Goal: Task Accomplishment & Management: Use online tool/utility

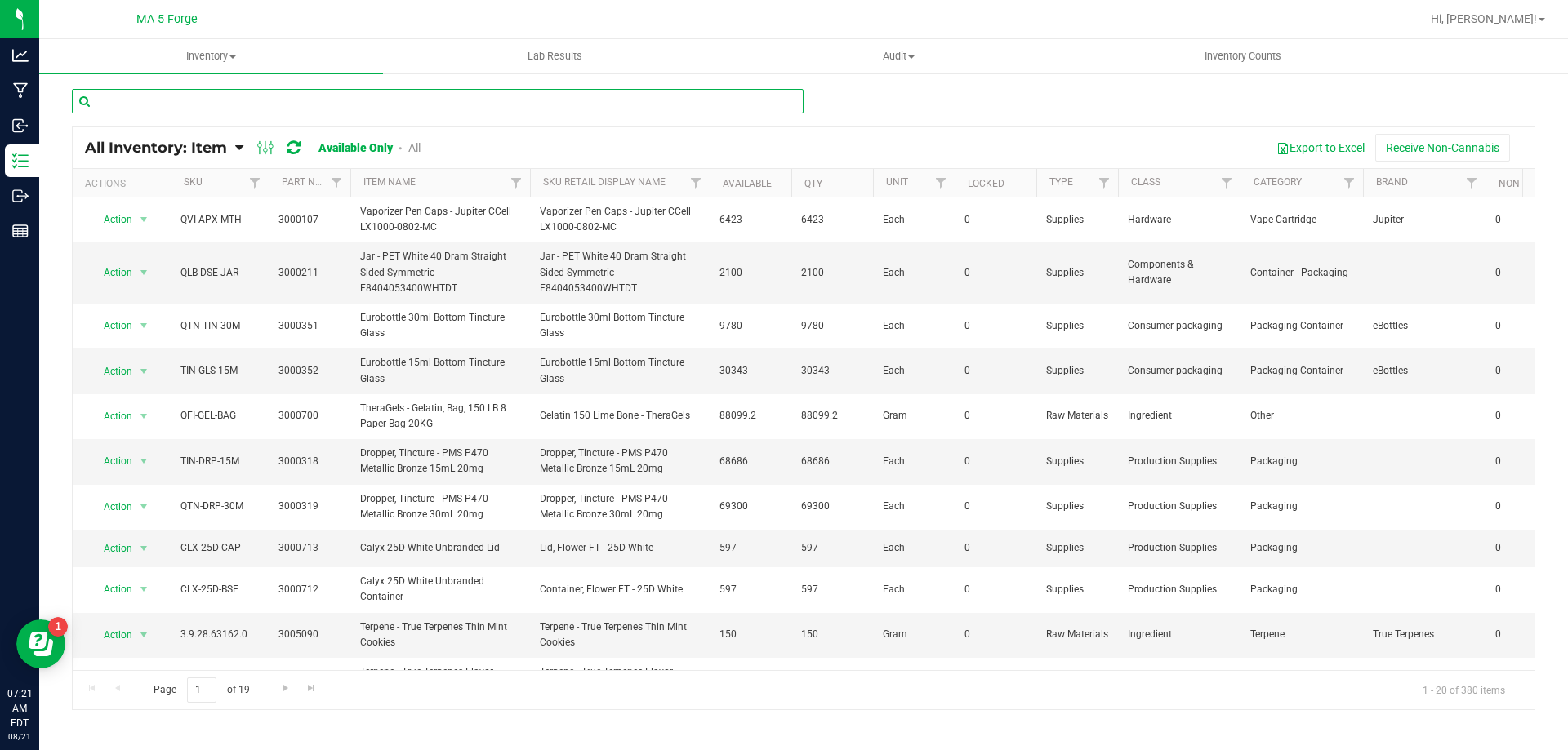
click at [205, 101] on input "text" at bounding box center [438, 101] width 731 height 24
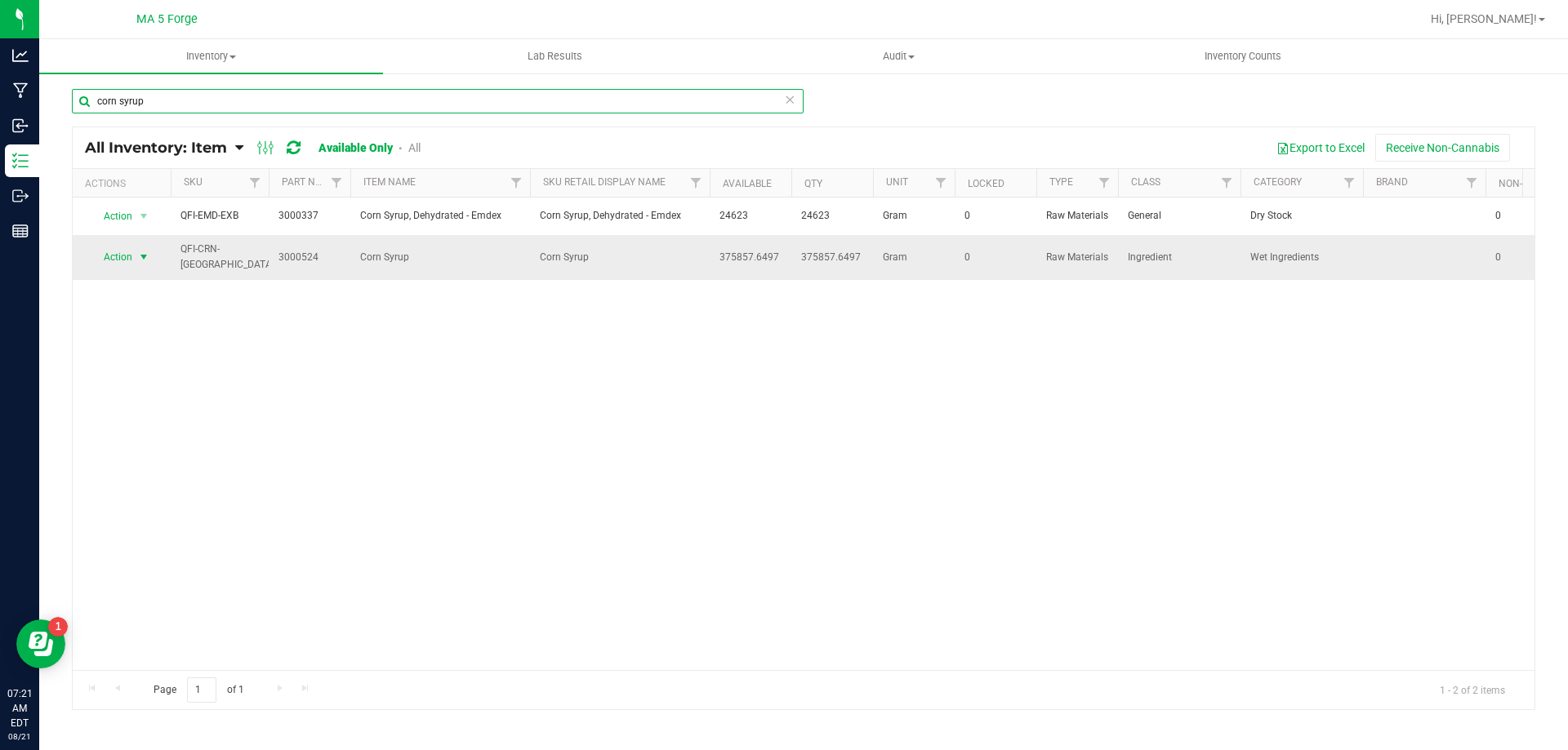
type input "corn syrup"
click at [143, 259] on span "select" at bounding box center [143, 257] width 13 height 13
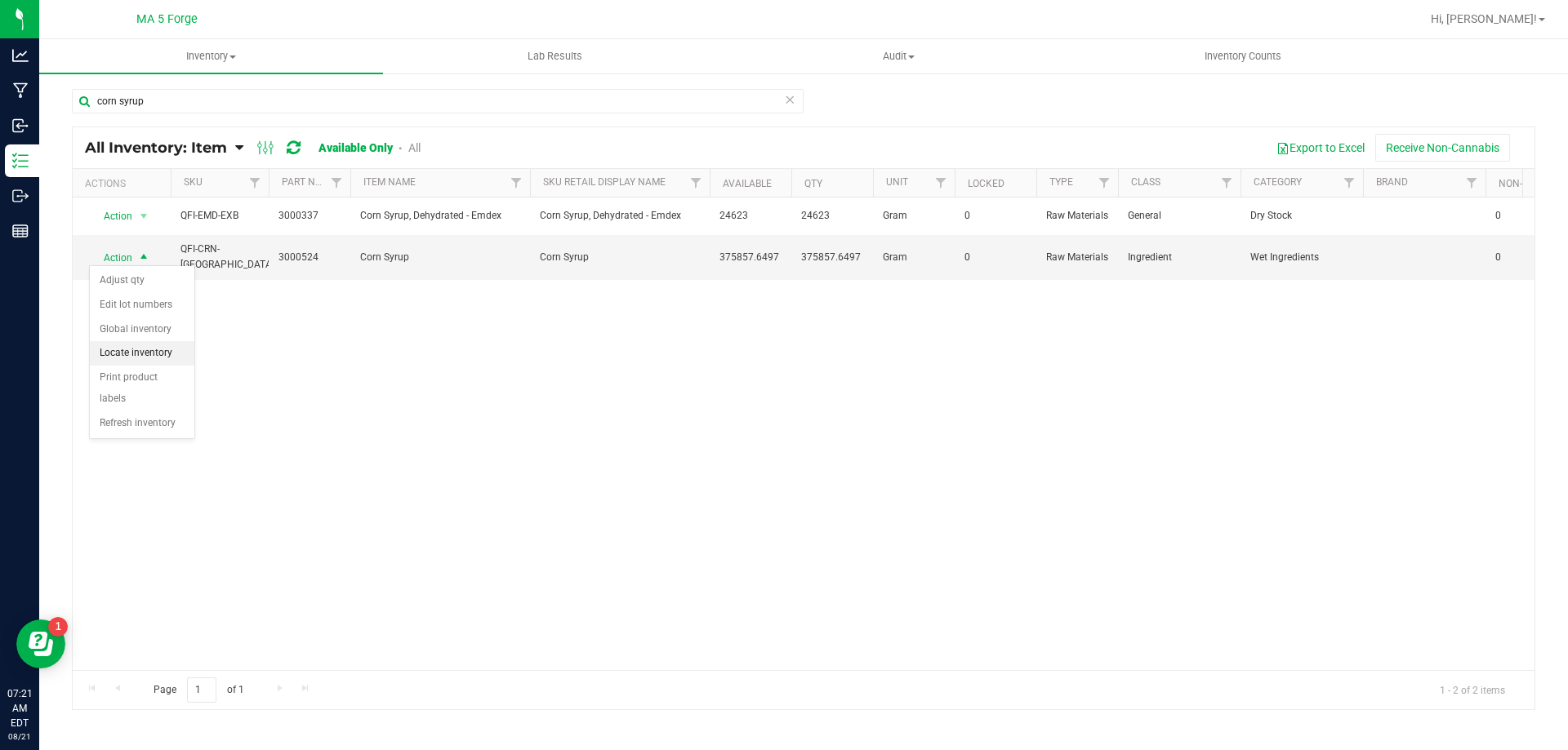
click at [115, 354] on li "Locate inventory" at bounding box center [142, 353] width 104 height 24
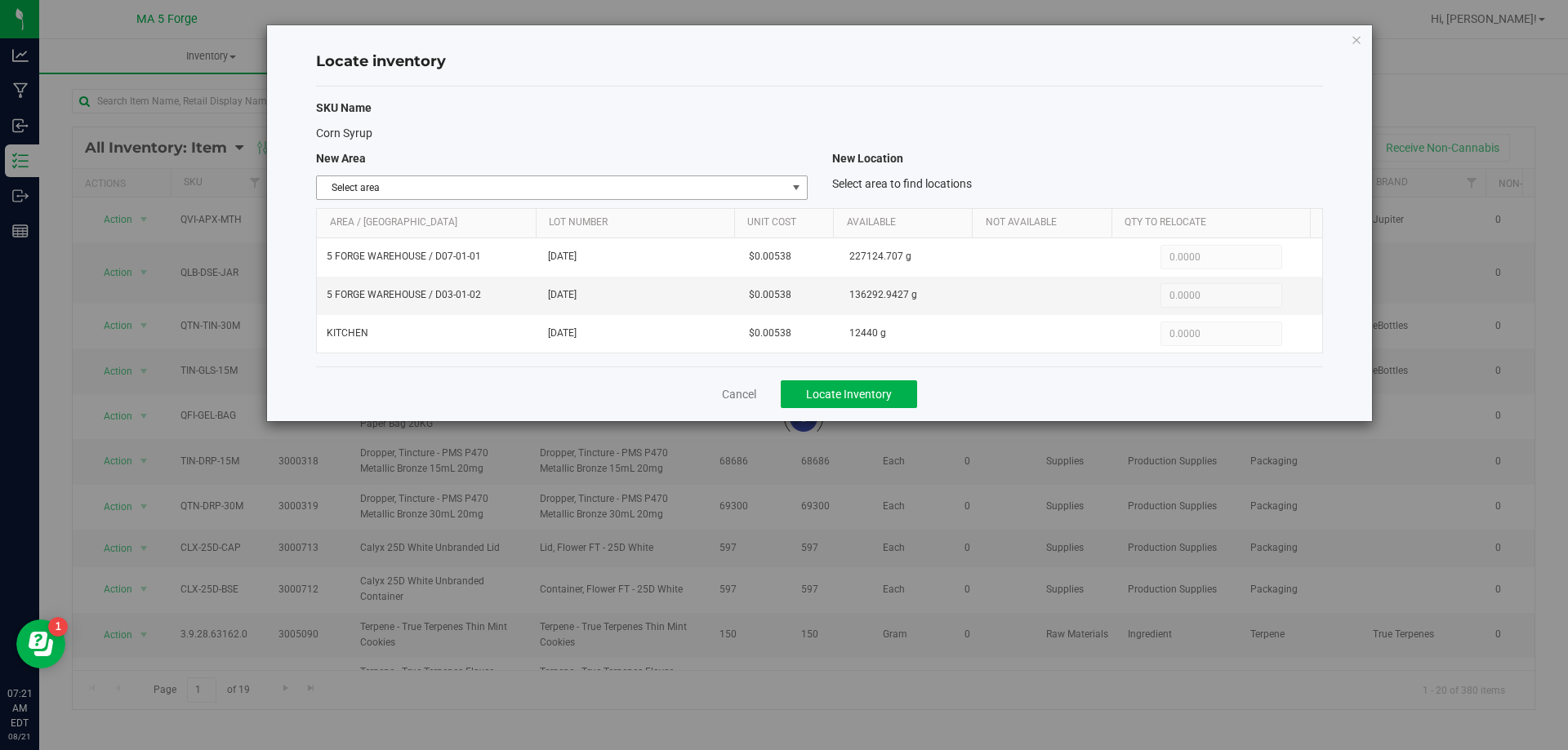
click at [795, 190] on span "select" at bounding box center [796, 188] width 13 height 13
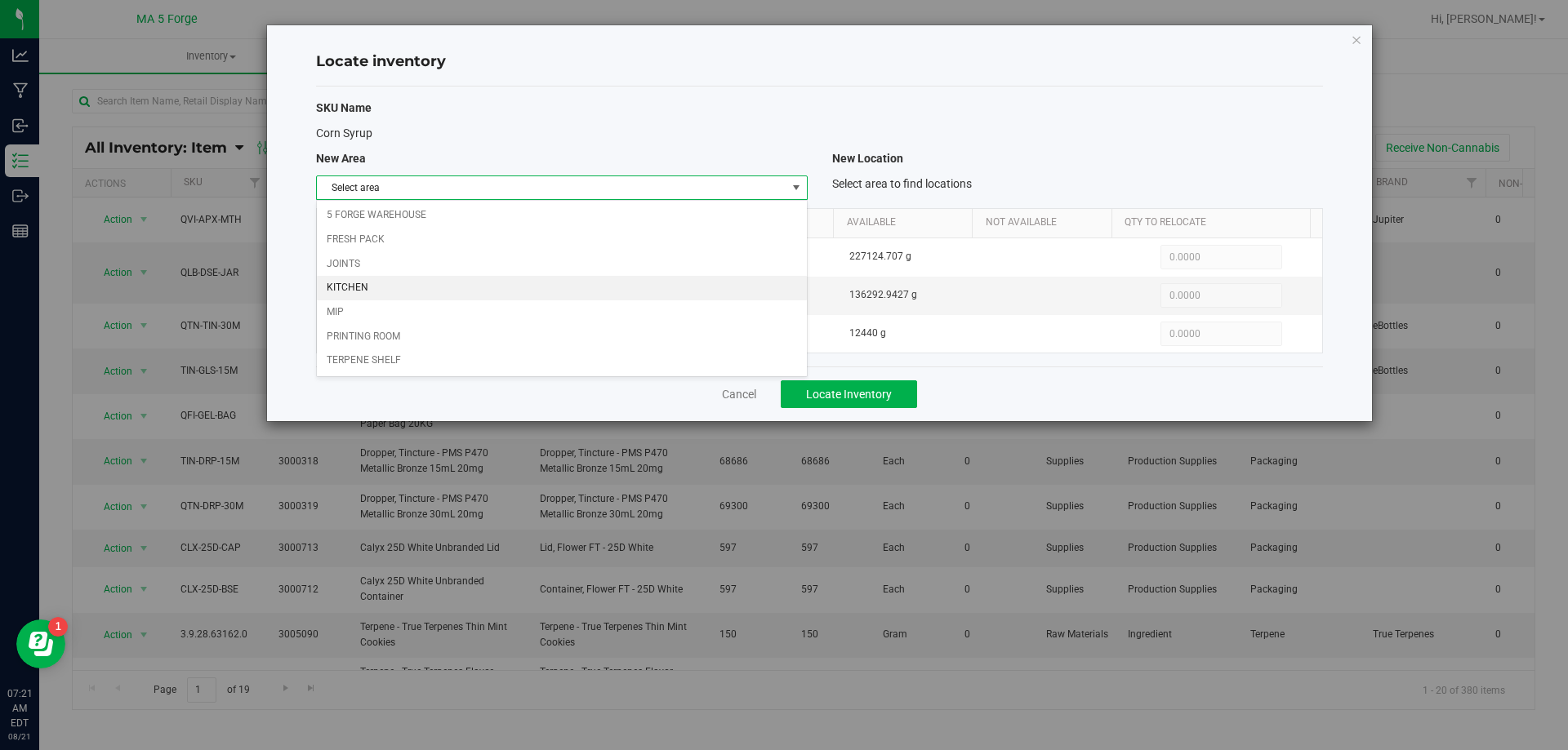
click at [445, 287] on li "KITCHEN" at bounding box center [562, 288] width 490 height 24
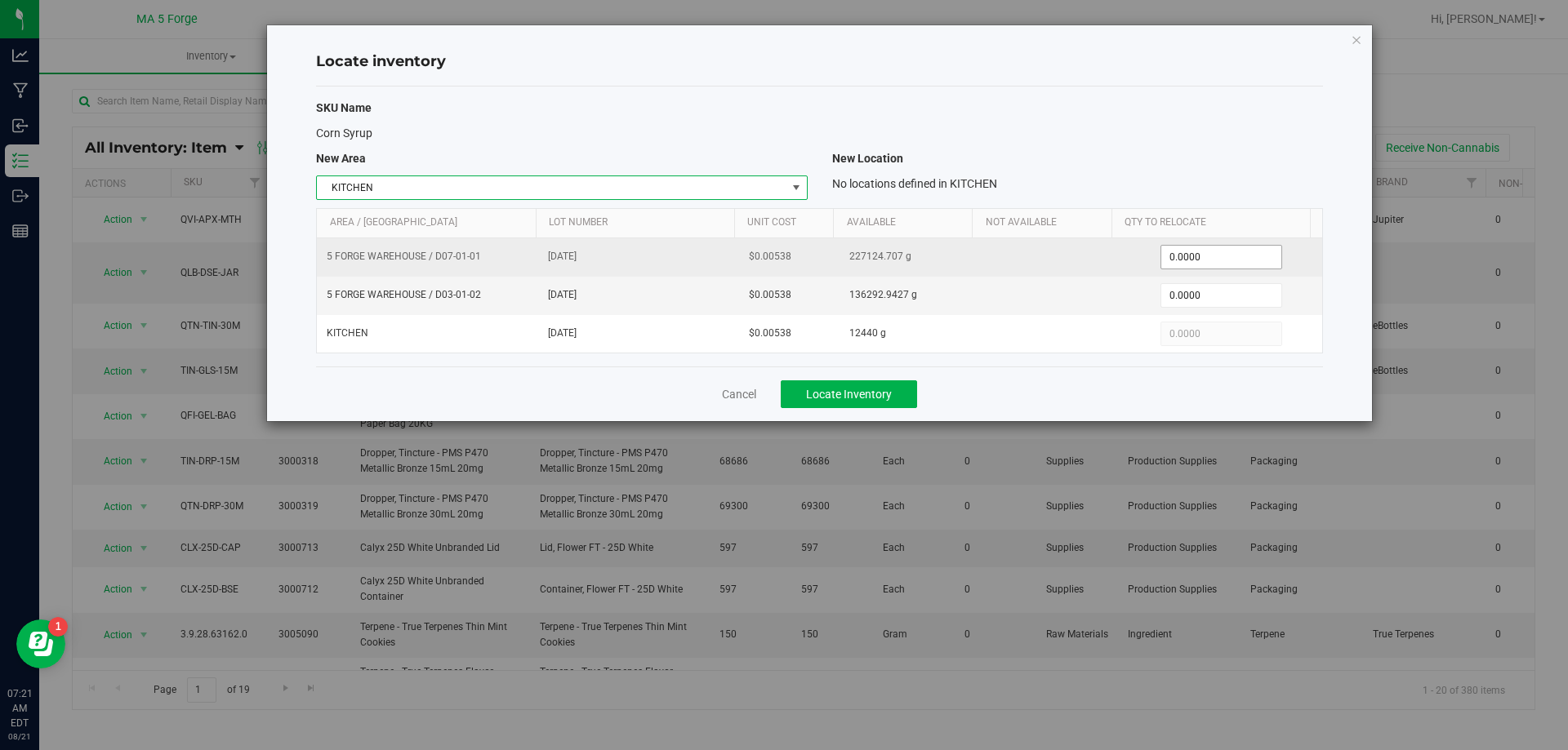
click at [1184, 256] on span "0.0000 0" at bounding box center [1221, 257] width 122 height 24
type input "30280"
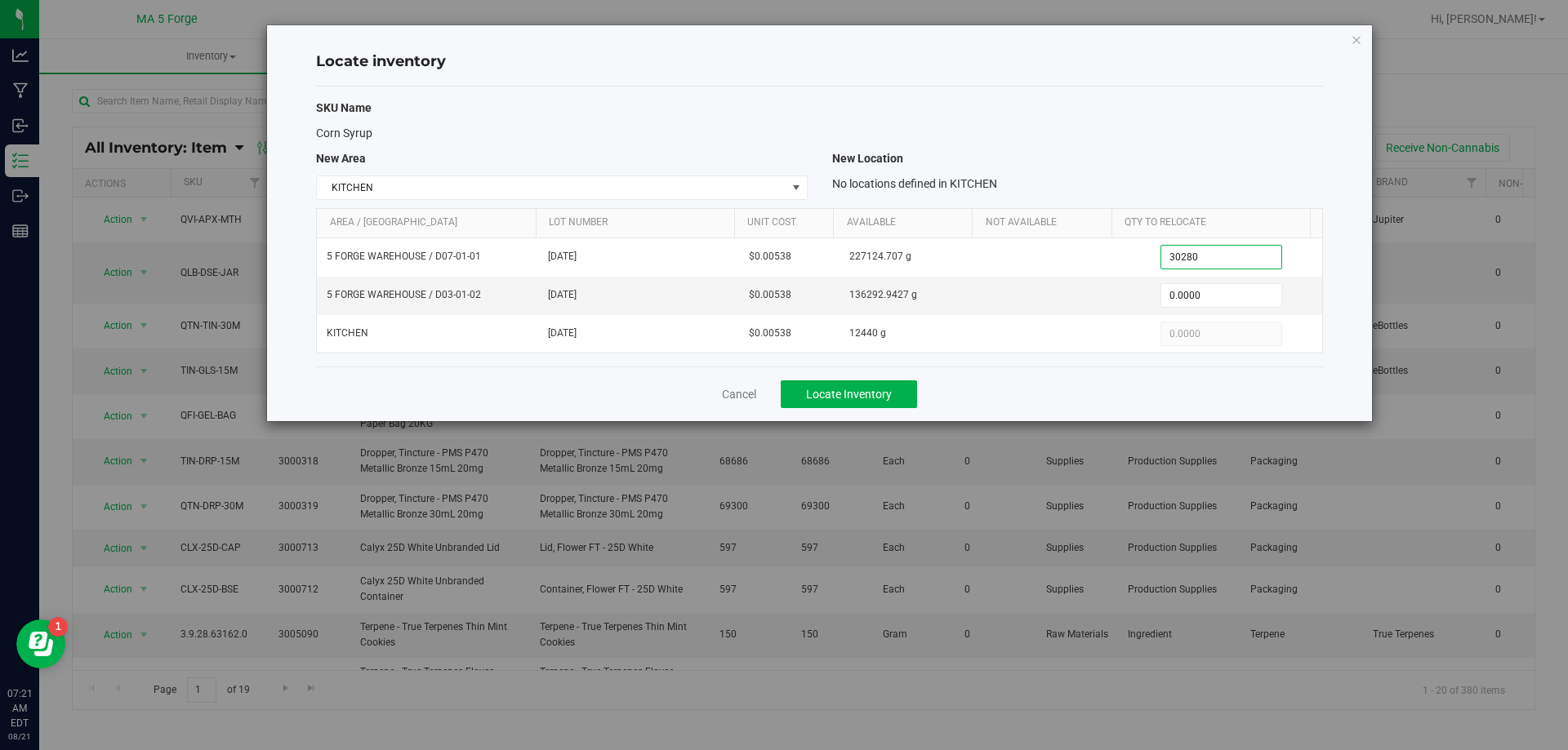
type input "30,280.0000"
click at [1134, 112] on div "SKU Name" at bounding box center [820, 108] width 1032 height 17
click at [835, 393] on span "Locate Inventory" at bounding box center [848, 395] width 85 height 13
